Goal: Navigation & Orientation: Find specific page/section

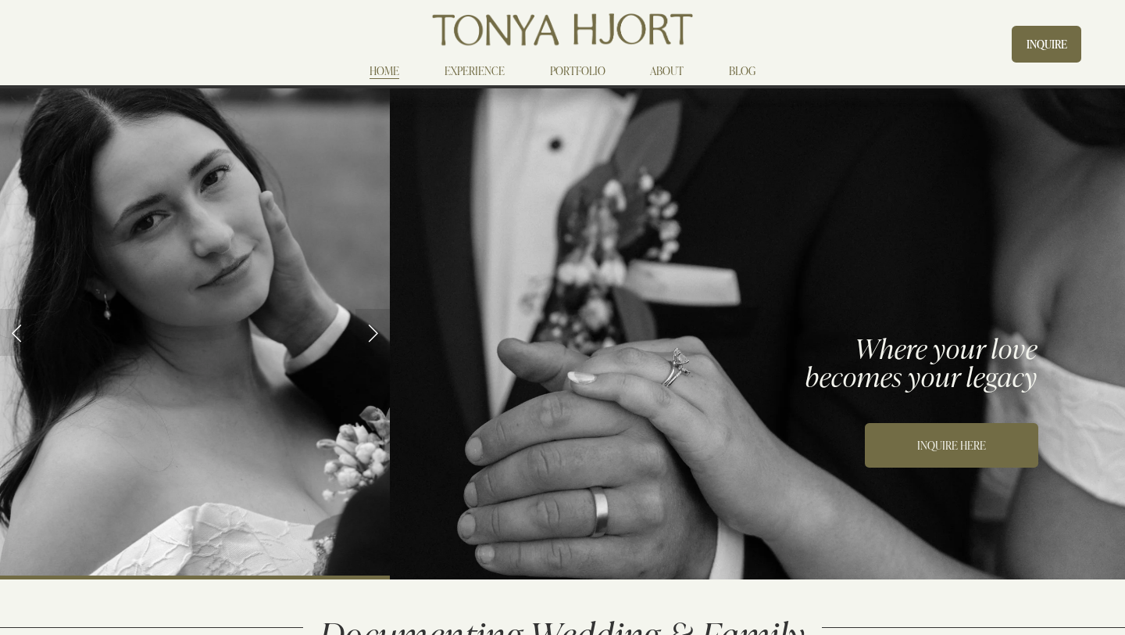
click at [563, 73] on link "PORTFOLIO" at bounding box center [577, 71] width 55 height 19
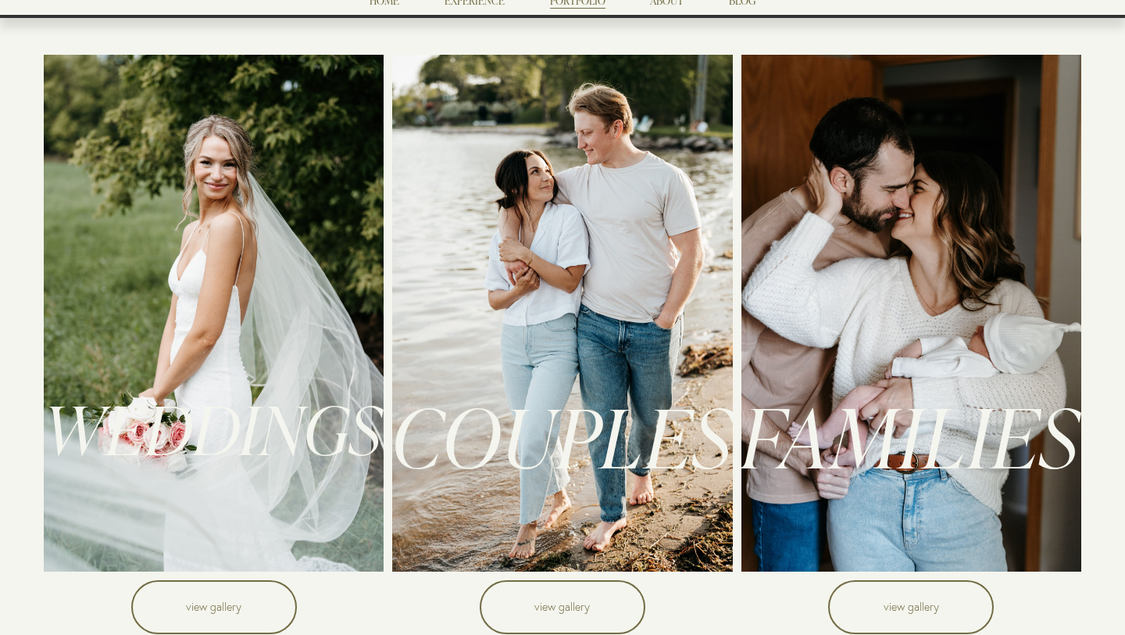
scroll to position [72, 0]
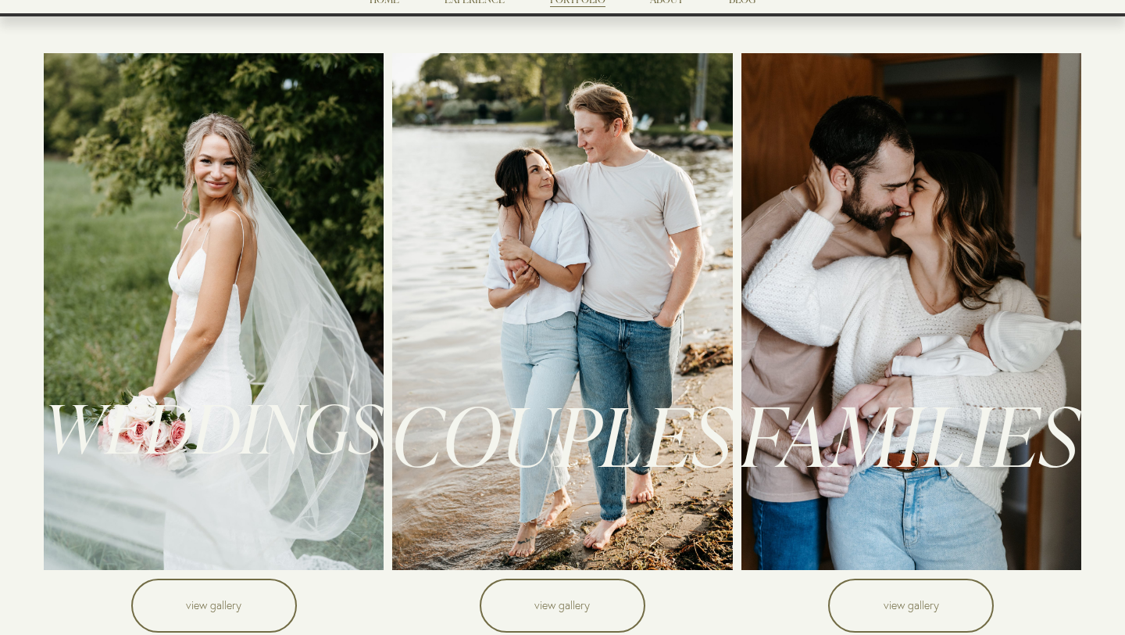
click at [247, 593] on link "view gallery" at bounding box center [214, 604] width 166 height 53
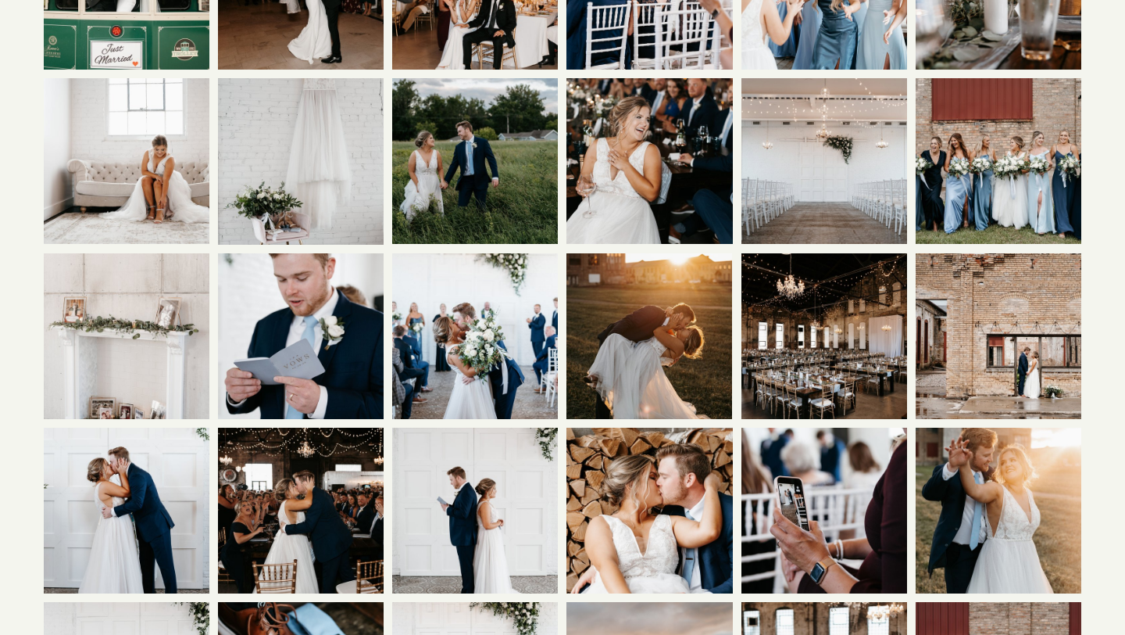
scroll to position [610, 0]
